Goal: Task Accomplishment & Management: Use online tool/utility

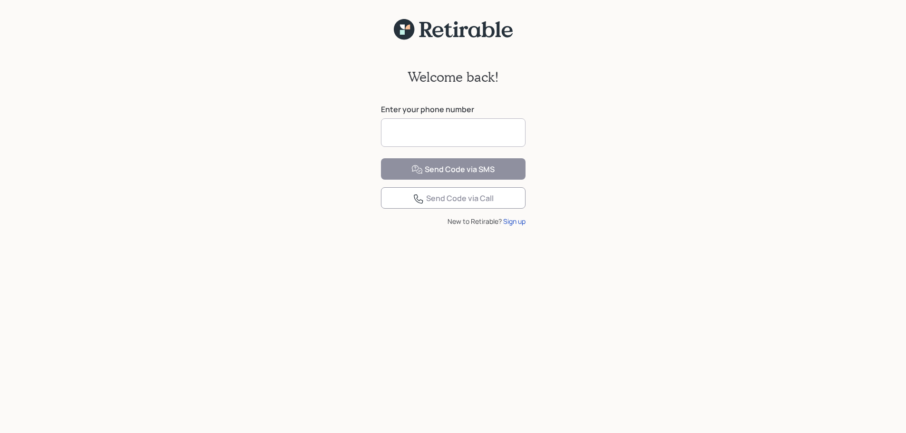
click at [434, 130] on input at bounding box center [453, 132] width 145 height 29
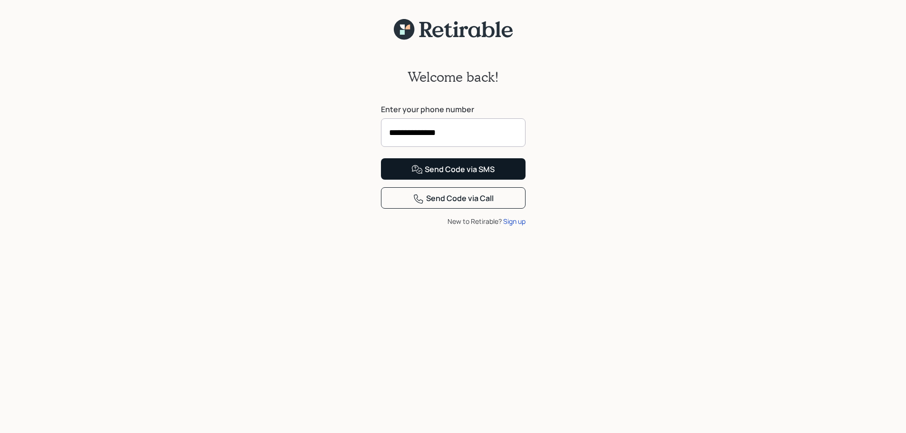
type input "**********"
click at [465, 175] on div "Send Code via SMS" at bounding box center [452, 169] width 83 height 11
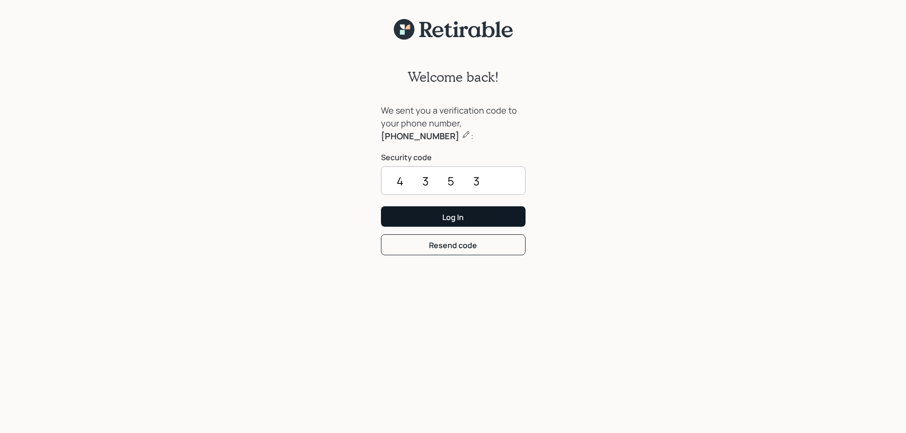
type input "4353"
click at [462, 222] on div "Log In" at bounding box center [452, 217] width 21 height 10
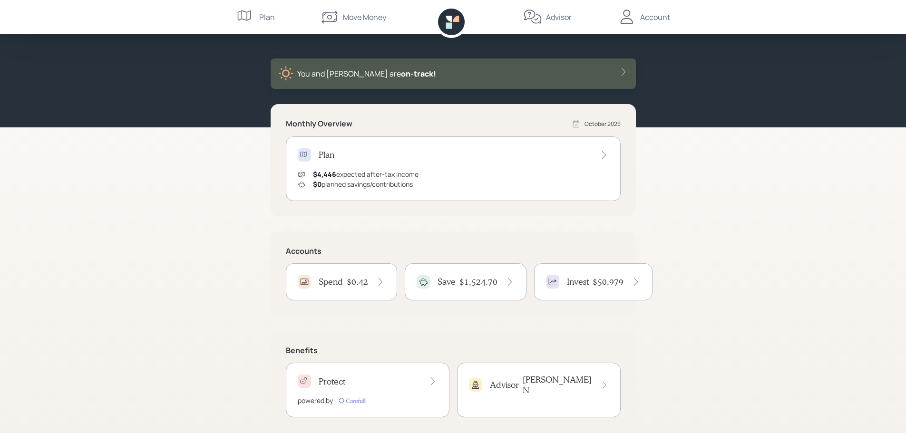
scroll to position [45, 0]
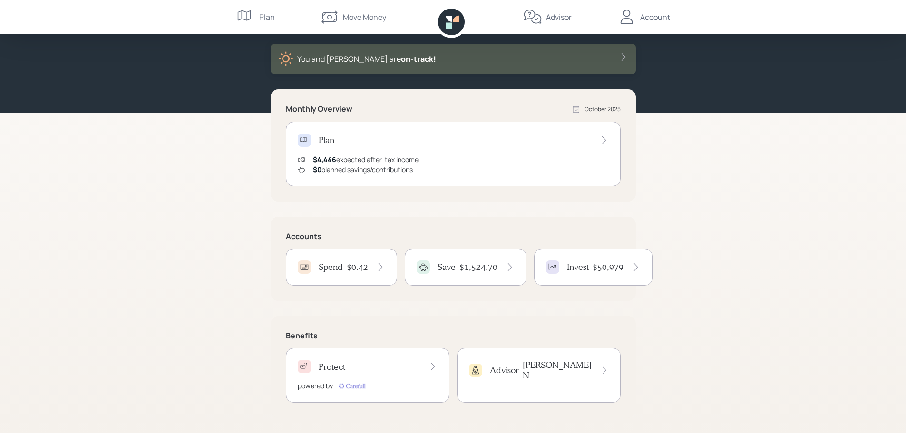
click at [591, 274] on div "Invest $50,979" at bounding box center [593, 267] width 95 height 13
